Goal: Task Accomplishment & Management: Manage account settings

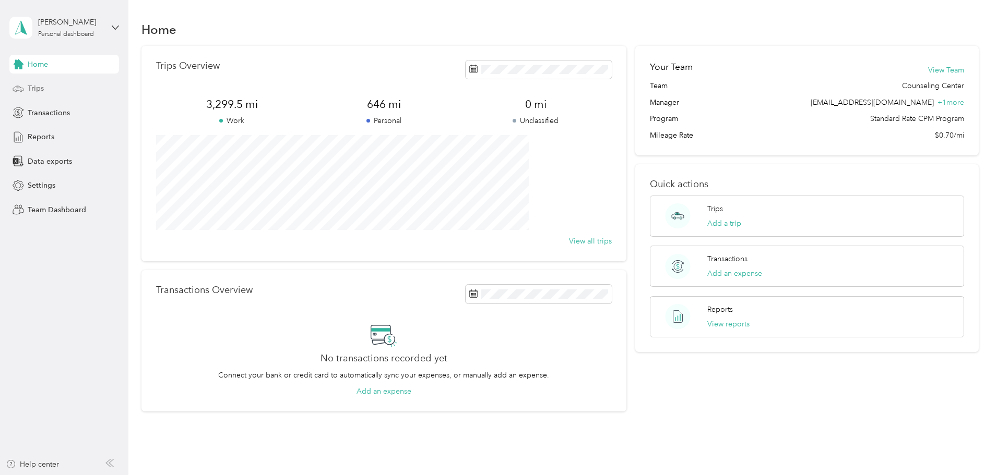
click at [63, 86] on div "Trips" at bounding box center [64, 88] width 110 height 19
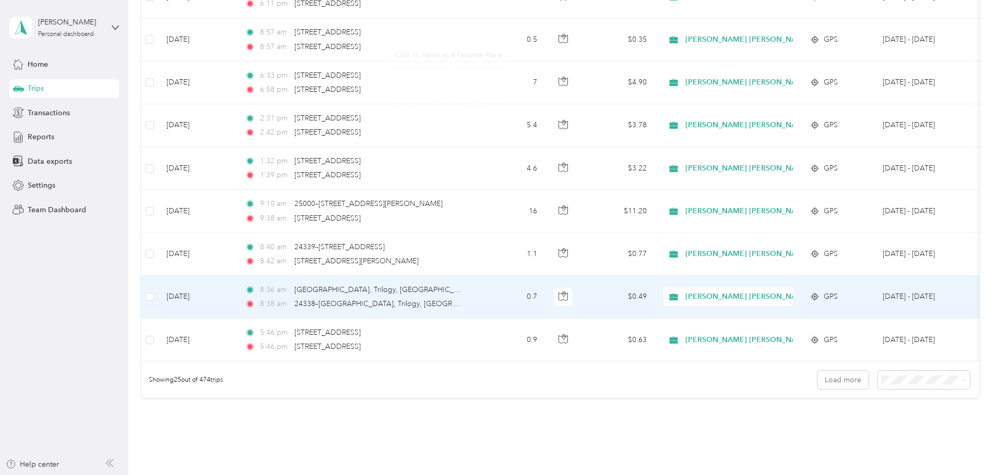
scroll to position [962, 0]
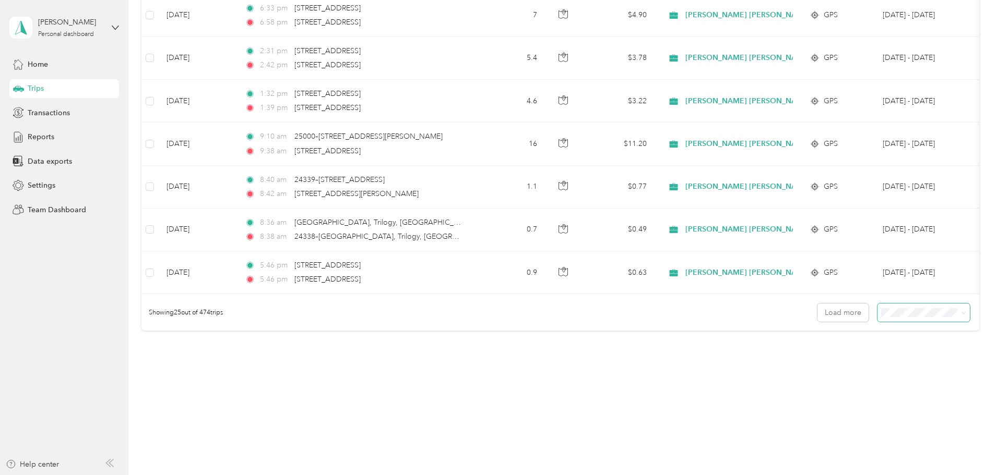
click at [877, 307] on span at bounding box center [923, 313] width 92 height 18
click at [832, 349] on div "50 per load" at bounding box center [852, 345] width 78 height 11
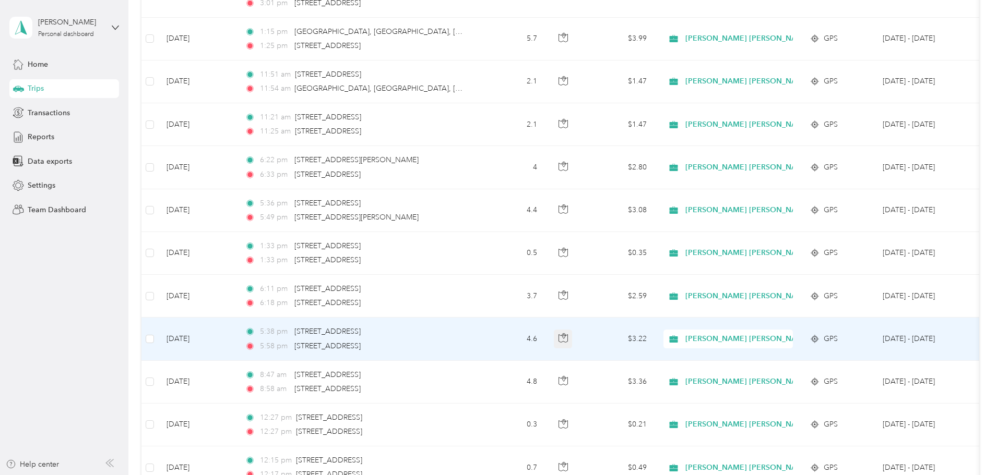
scroll to position [1566, 0]
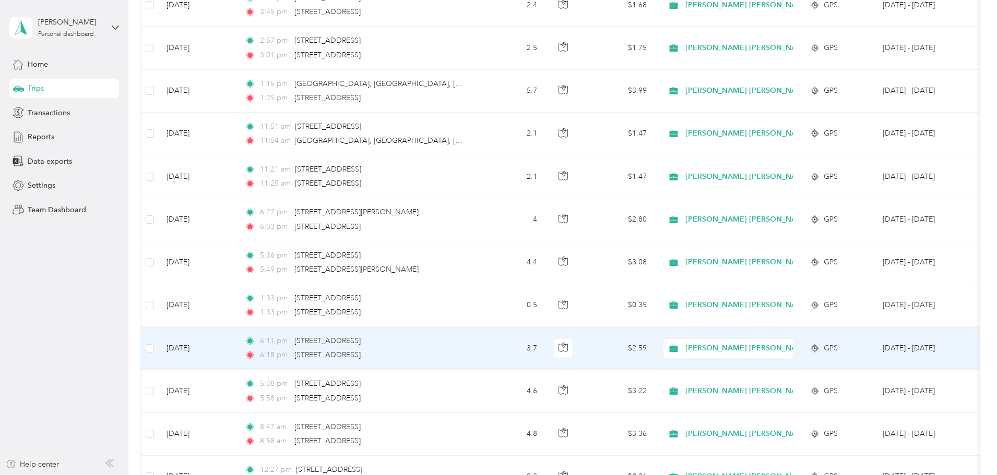
click at [750, 353] on span "Kamali'i Foster Family Agency" at bounding box center [728, 348] width 122 height 11
click at [758, 387] on li "Personal" at bounding box center [844, 386] width 223 height 18
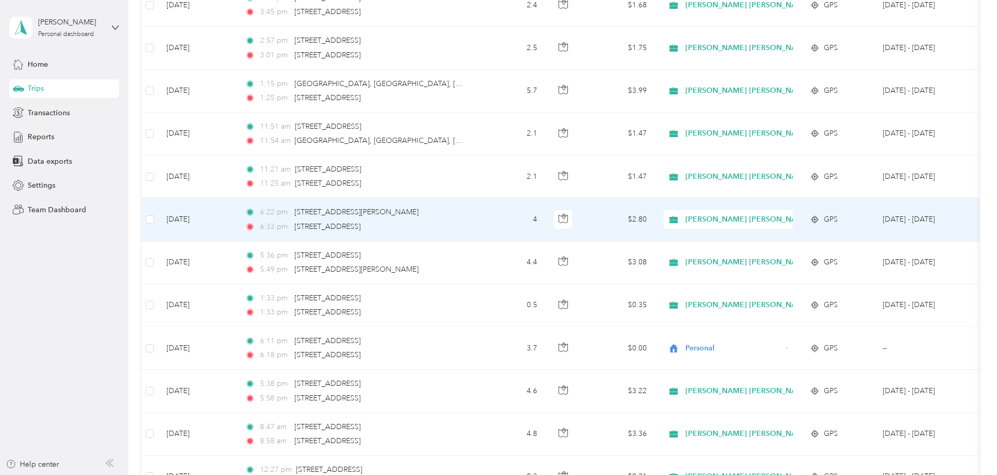
click at [783, 220] on span "Kamali'i Foster Family Agency" at bounding box center [773, 219] width 177 height 11
click at [784, 255] on span "Personal" at bounding box center [854, 253] width 190 height 11
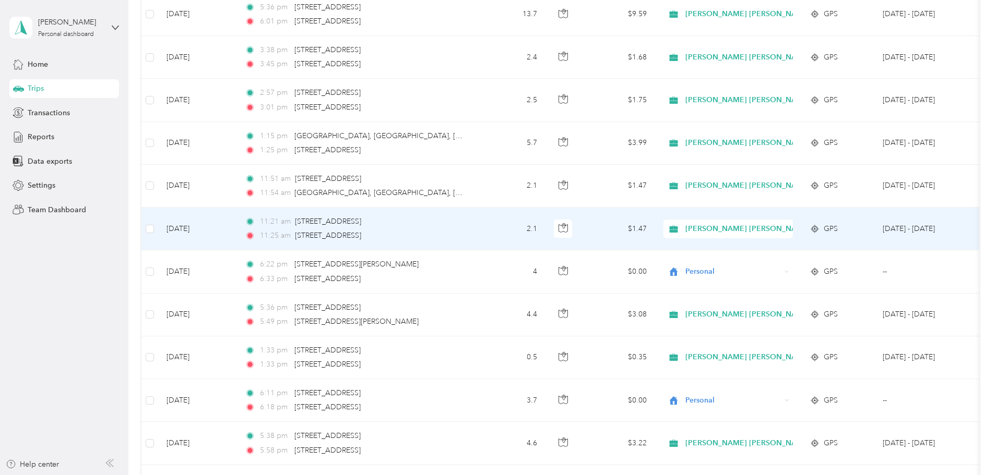
scroll to position [1461, 0]
